Goal: Task Accomplishment & Management: Use online tool/utility

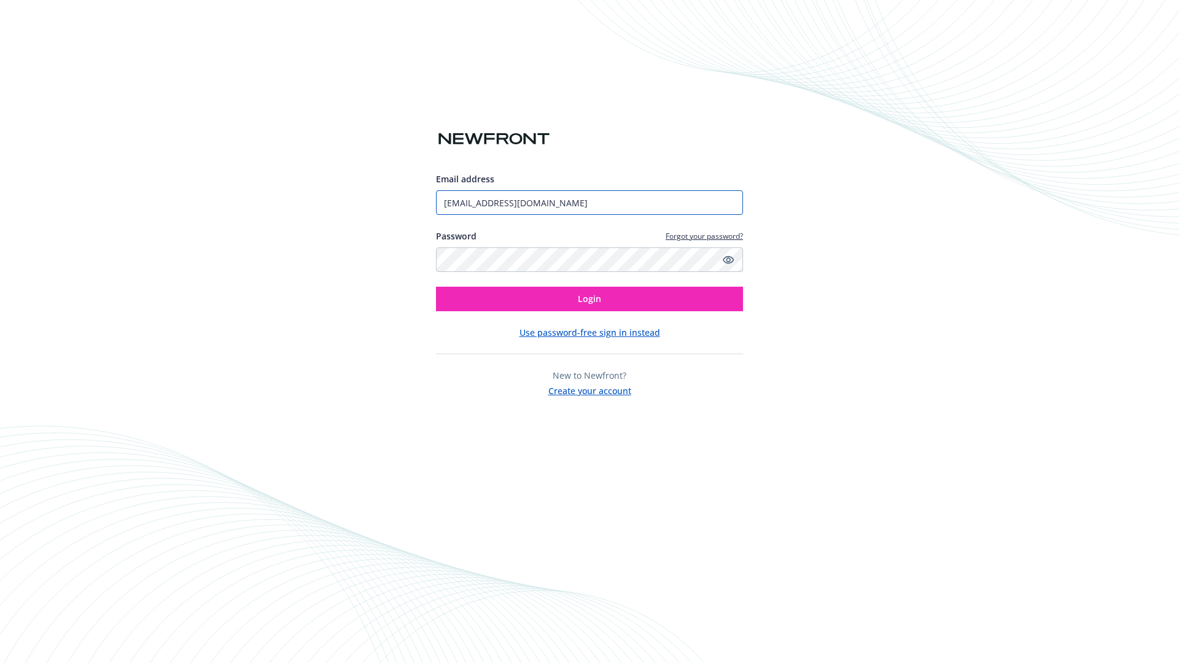
type input "[EMAIL_ADDRESS][DOMAIN_NAME]"
click at [589, 299] on span "Login" at bounding box center [589, 299] width 23 height 12
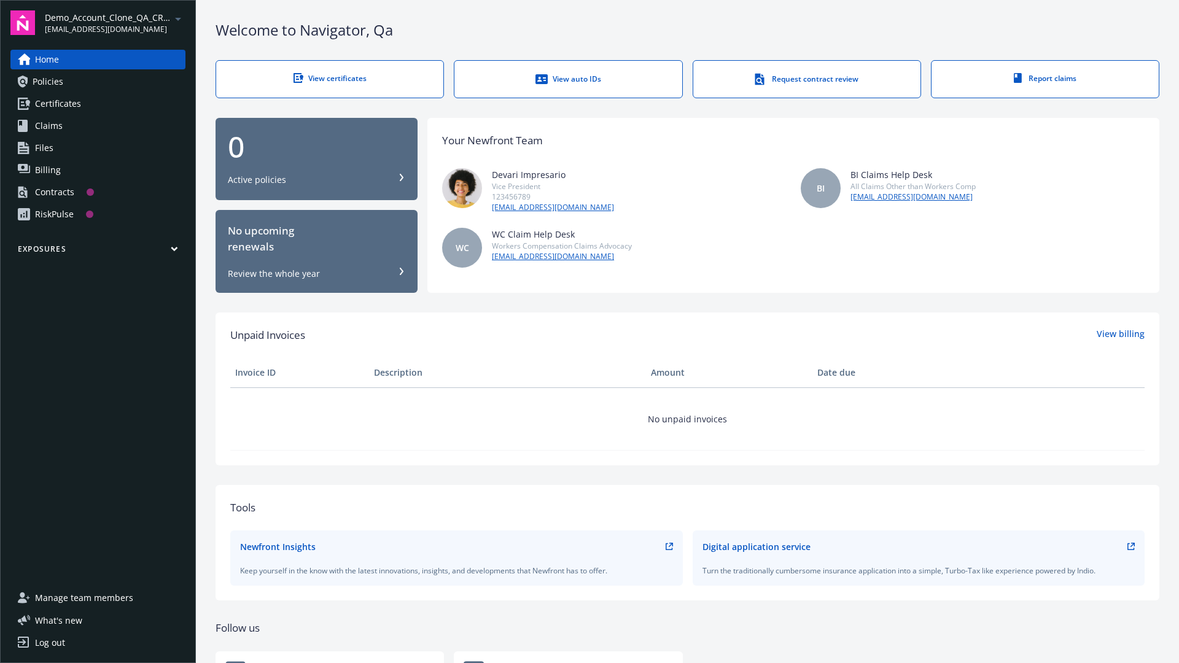
click at [115, 23] on span "Demo_Account_Clone_QA_CR_Tests_Prospect" at bounding box center [108, 17] width 126 height 13
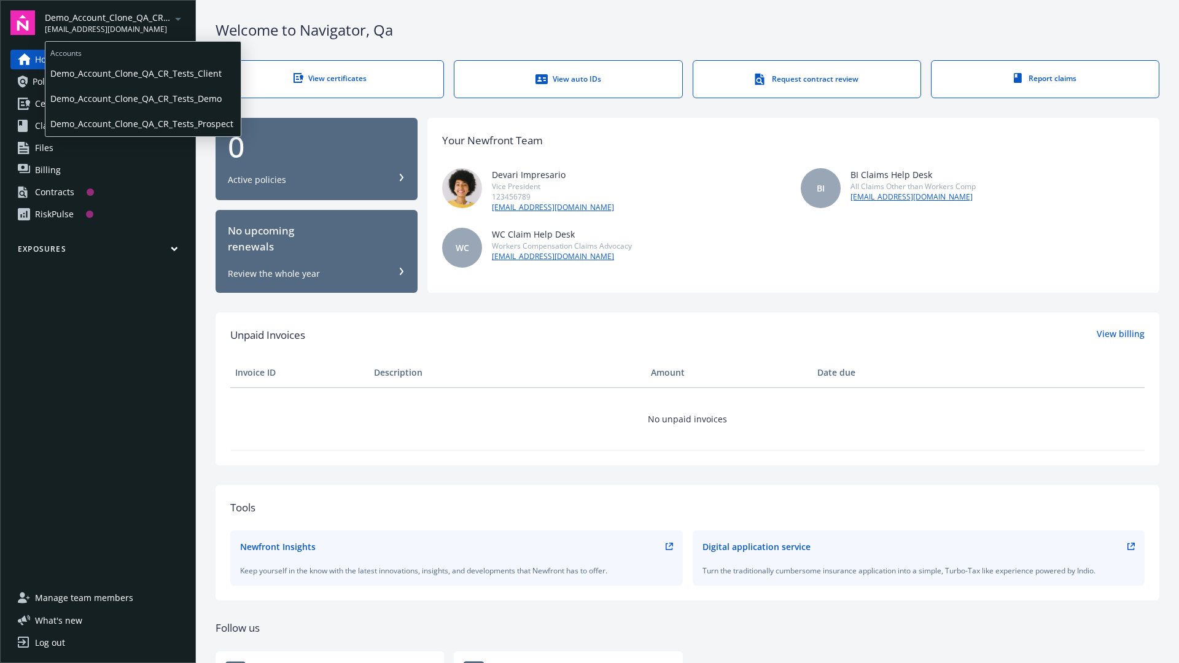
click at [142, 73] on span "Demo_Account_Clone_QA_CR_Tests_Client" at bounding box center [142, 73] width 185 height 25
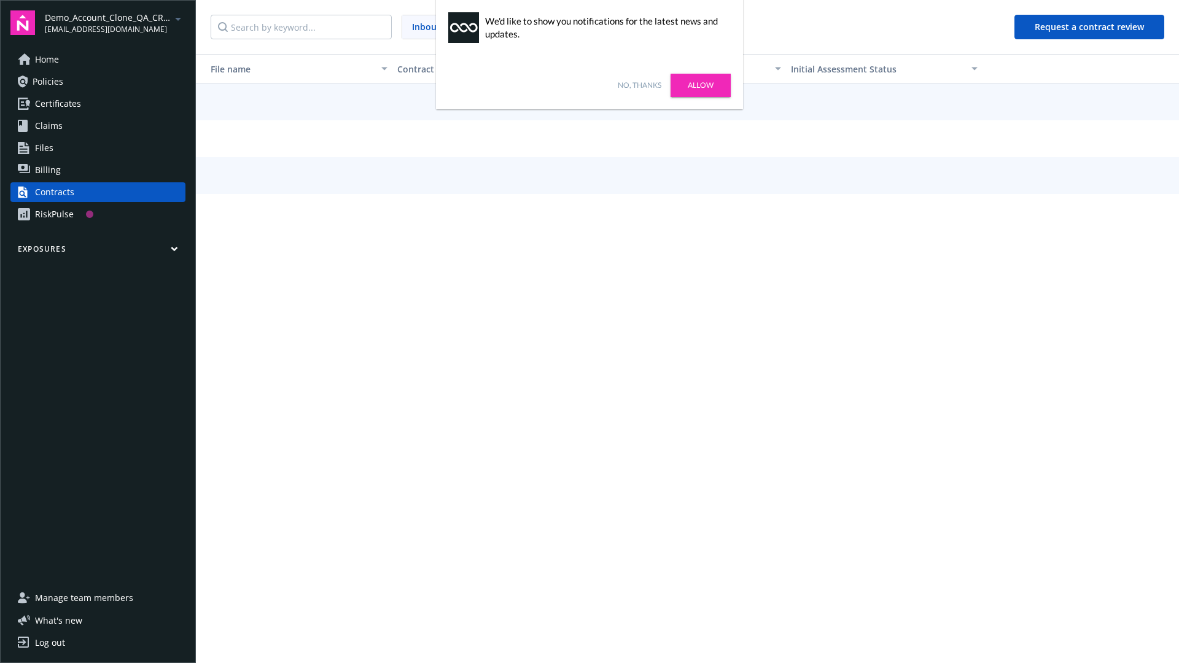
click at [639, 85] on link "No, thanks" at bounding box center [640, 85] width 44 height 11
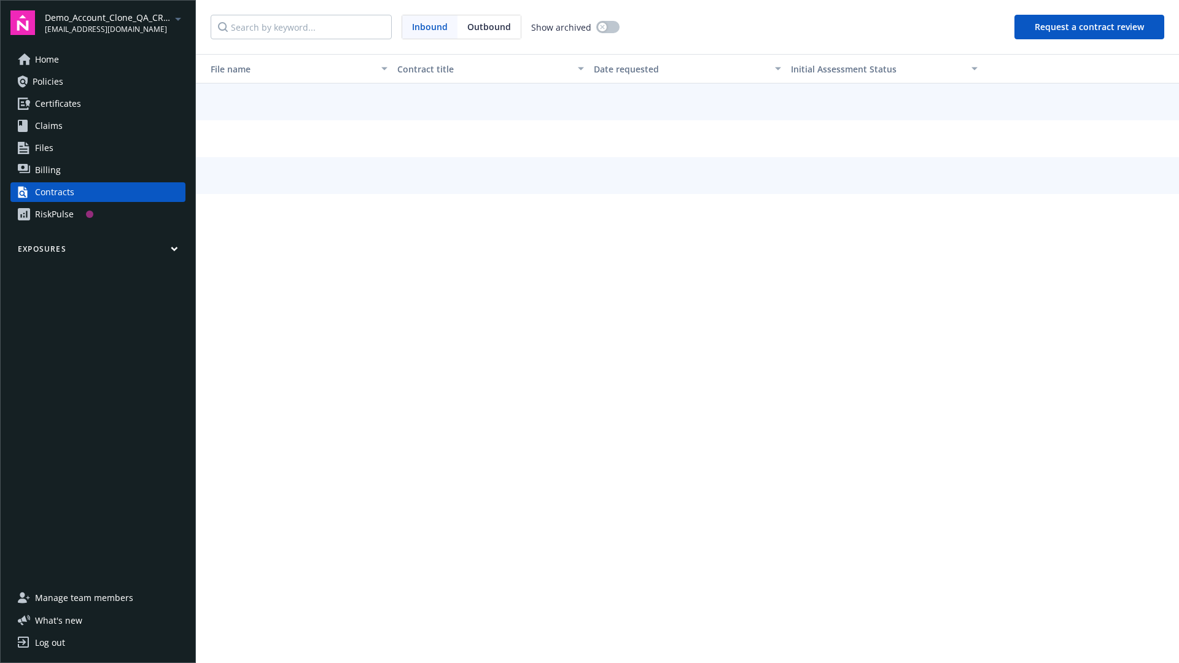
click at [1090, 27] on button "Request a contract review" at bounding box center [1089, 27] width 150 height 25
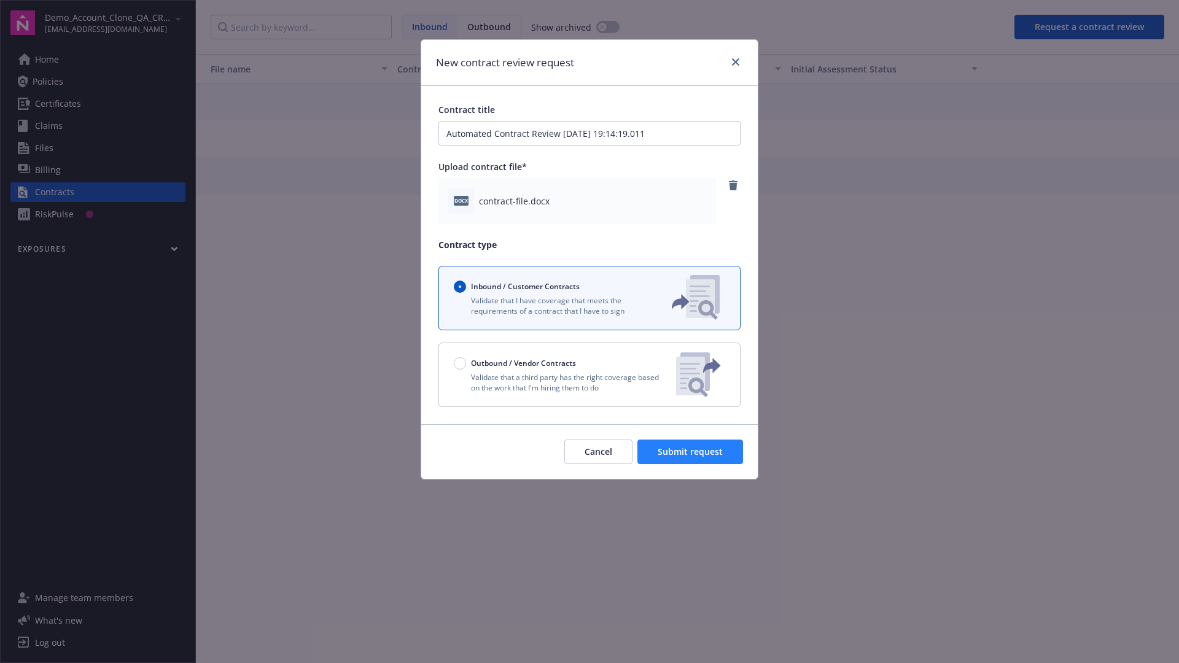
type input "Automated Contract Review [DATE] 19:14:19.011"
click at [691, 452] on span "Submit request" at bounding box center [689, 452] width 65 height 12
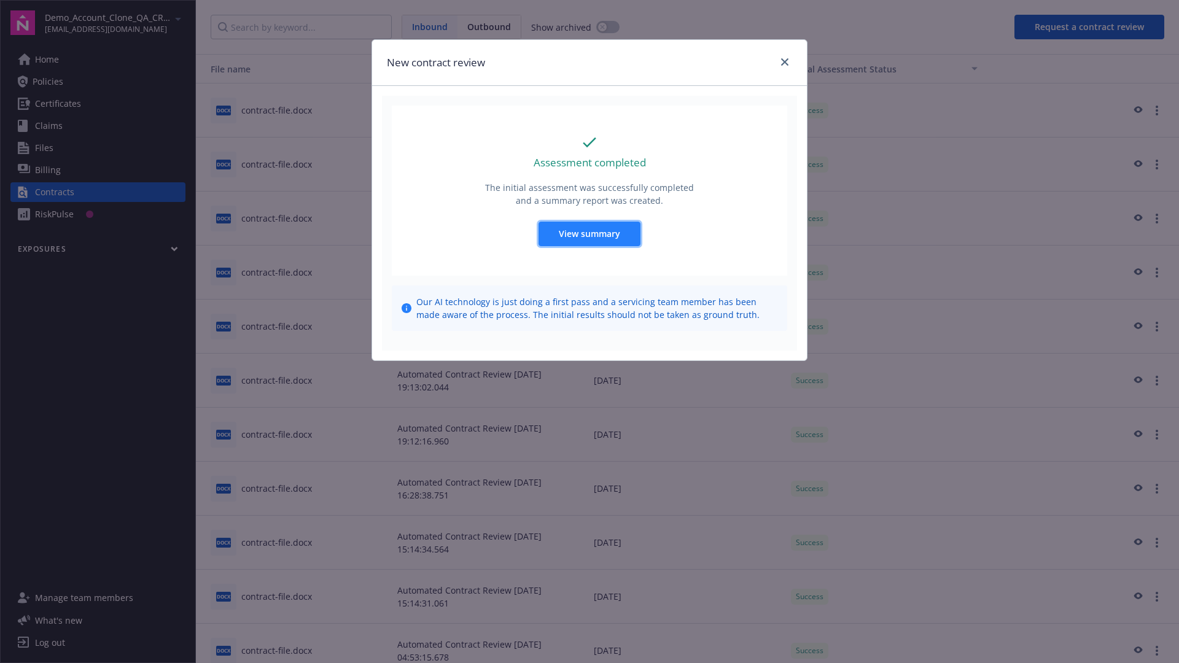
click at [589, 233] on span "View summary" at bounding box center [589, 234] width 61 height 12
